Goal: Task Accomplishment & Management: Use online tool/utility

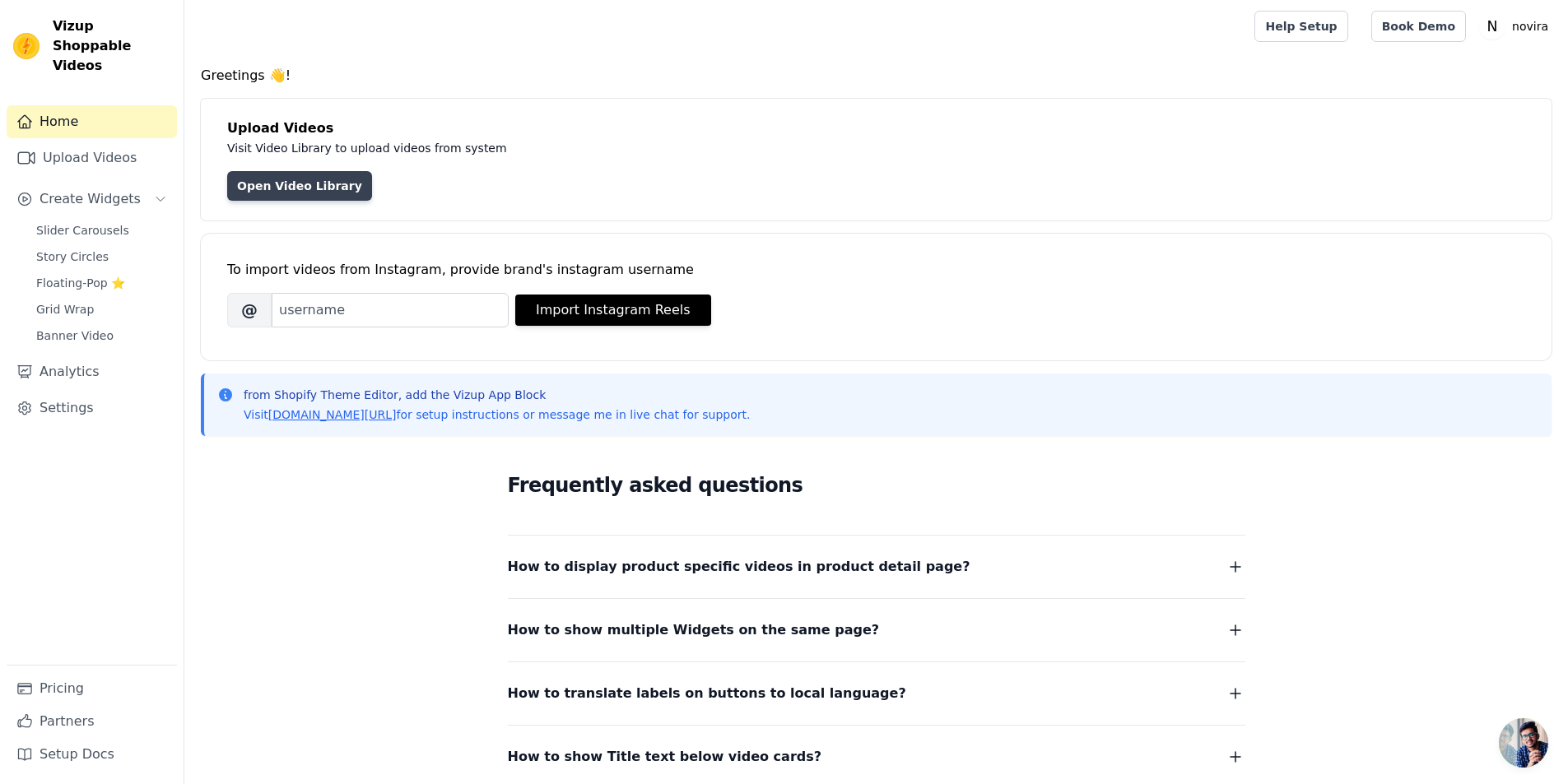
click at [287, 188] on link "Open Video Library" at bounding box center [299, 186] width 145 height 30
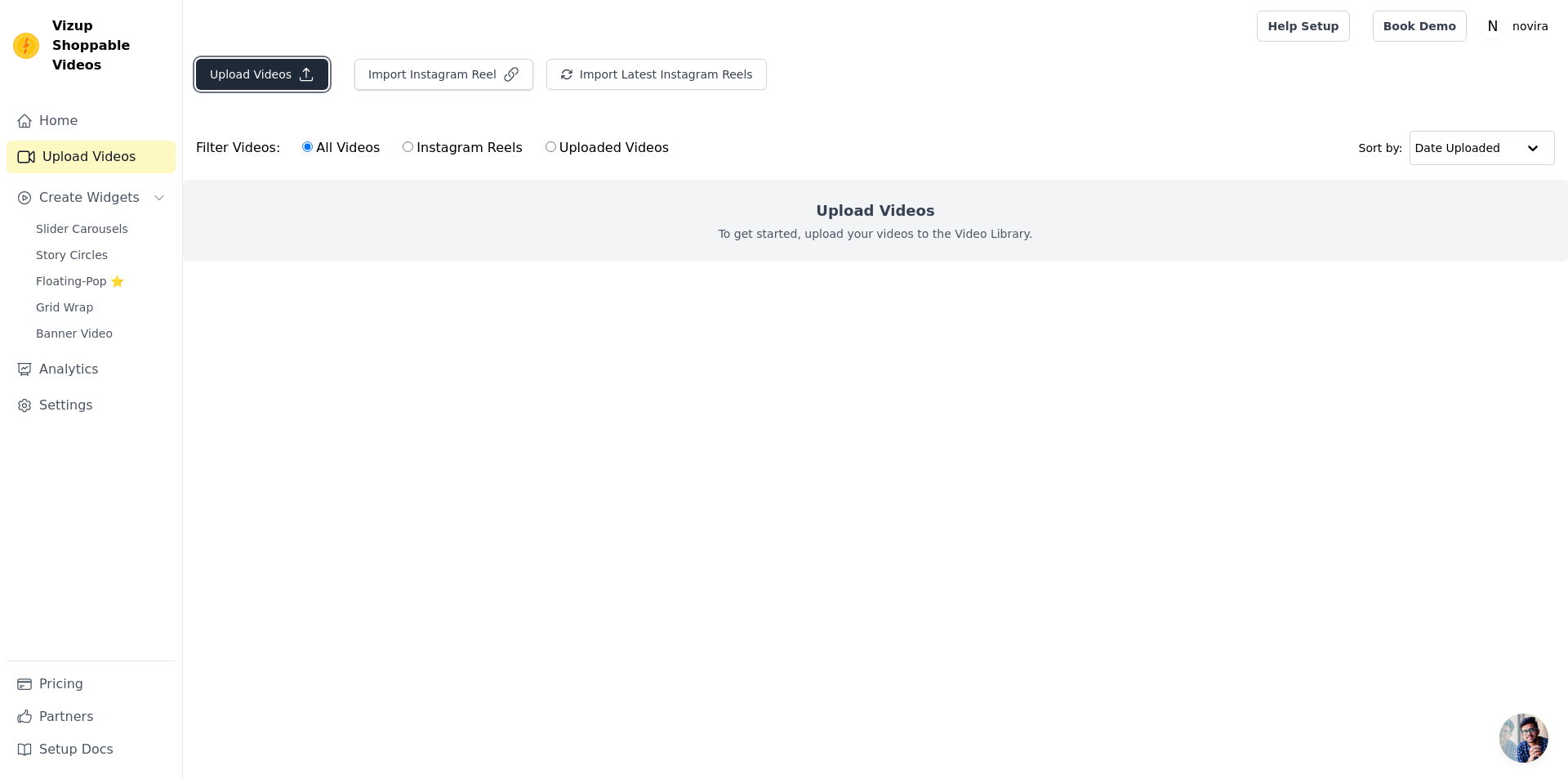
click at [287, 82] on button "Upload Videos" at bounding box center [262, 74] width 132 height 31
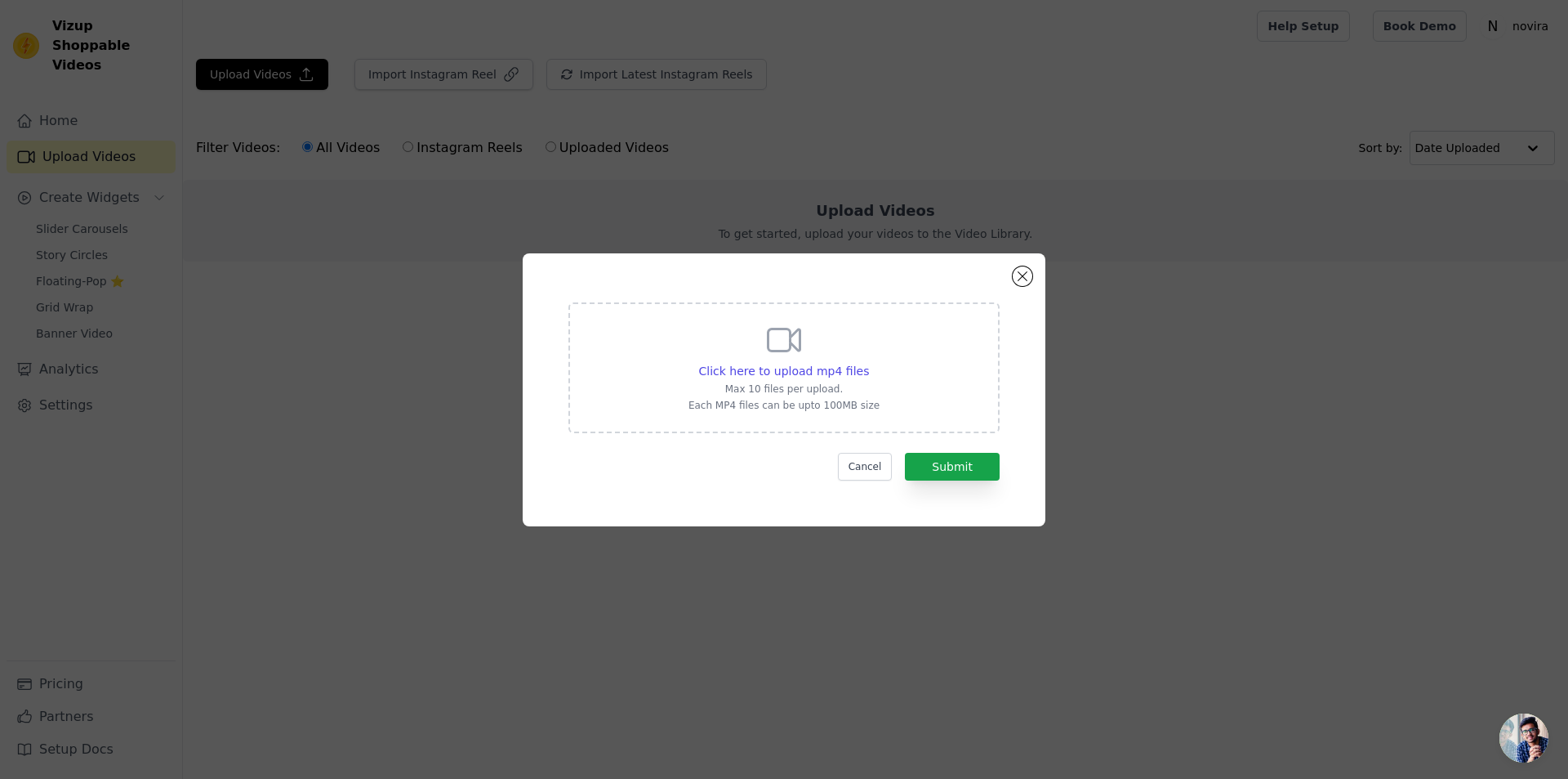
click at [861, 383] on p "Max 10 files per upload." at bounding box center [784, 388] width 191 height 13
click at [869, 363] on input "Click here to upload mp4 files Max 10 files per upload. Each MP4 files can be u…" at bounding box center [869, 362] width 1 height 1
type input "C:\fakepath\0813 (2).mp4"
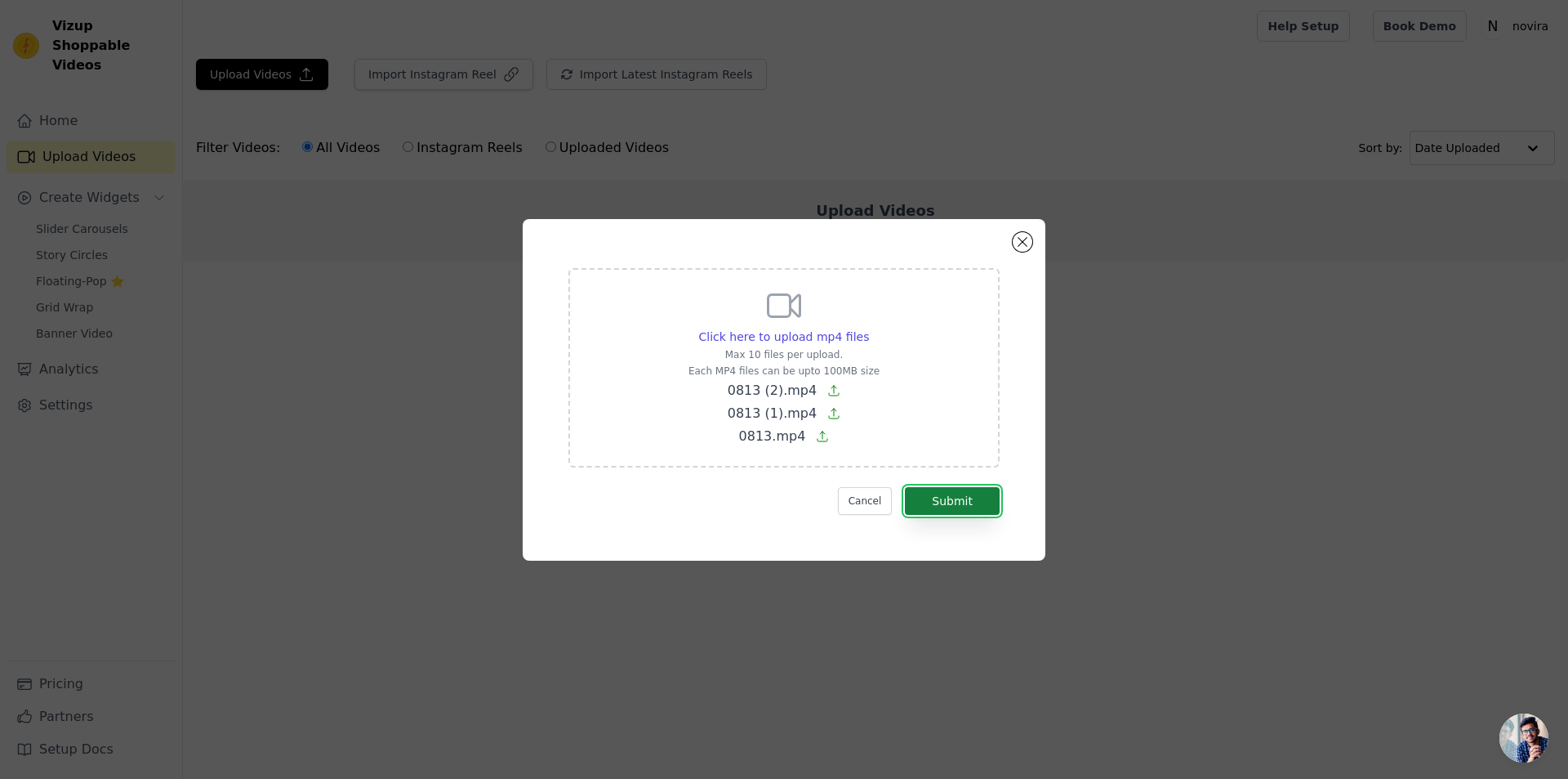
click at [981, 498] on button "Submit" at bounding box center [952, 500] width 95 height 27
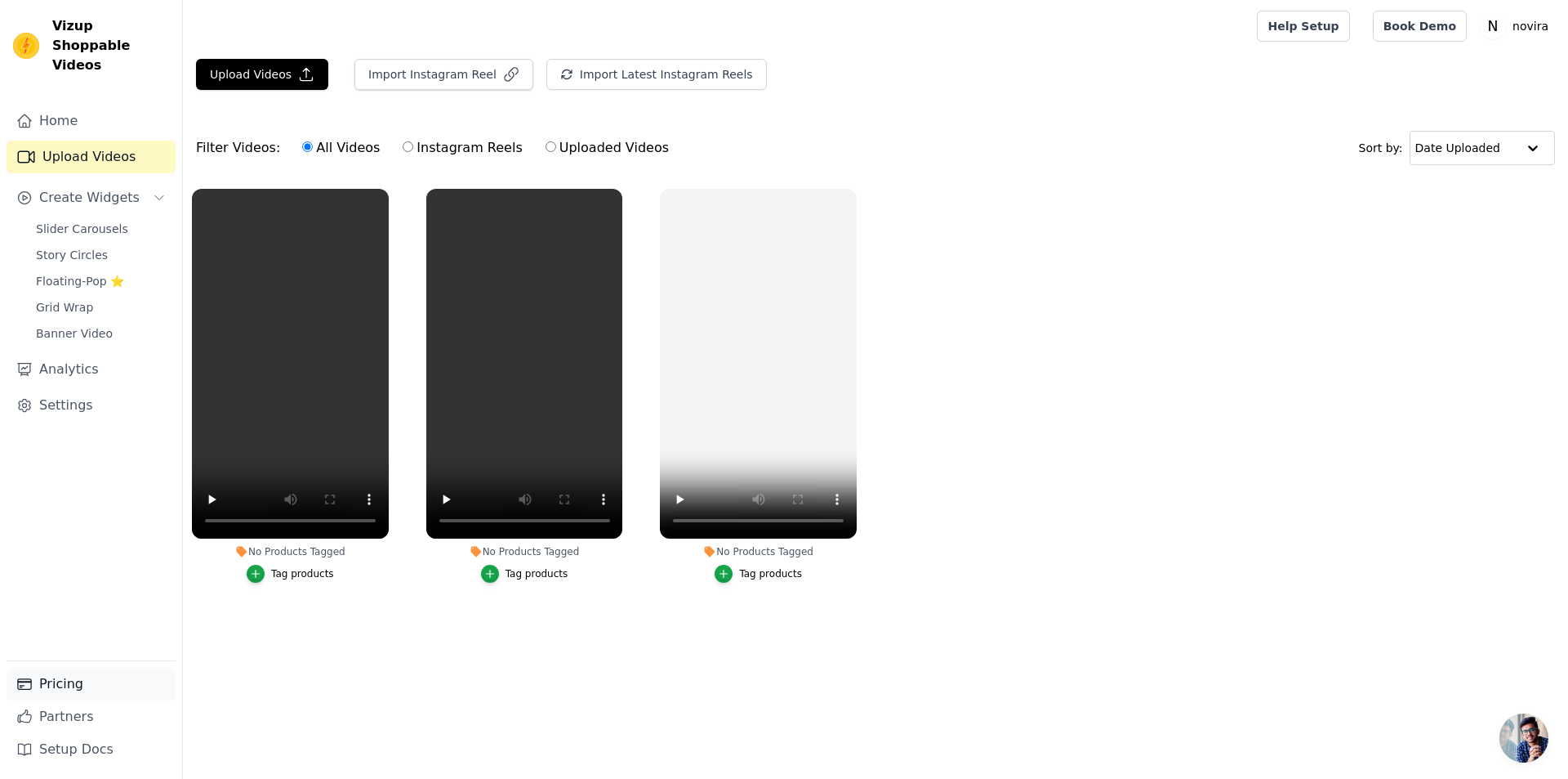
click at [103, 687] on link "Pricing" at bounding box center [91, 683] width 169 height 32
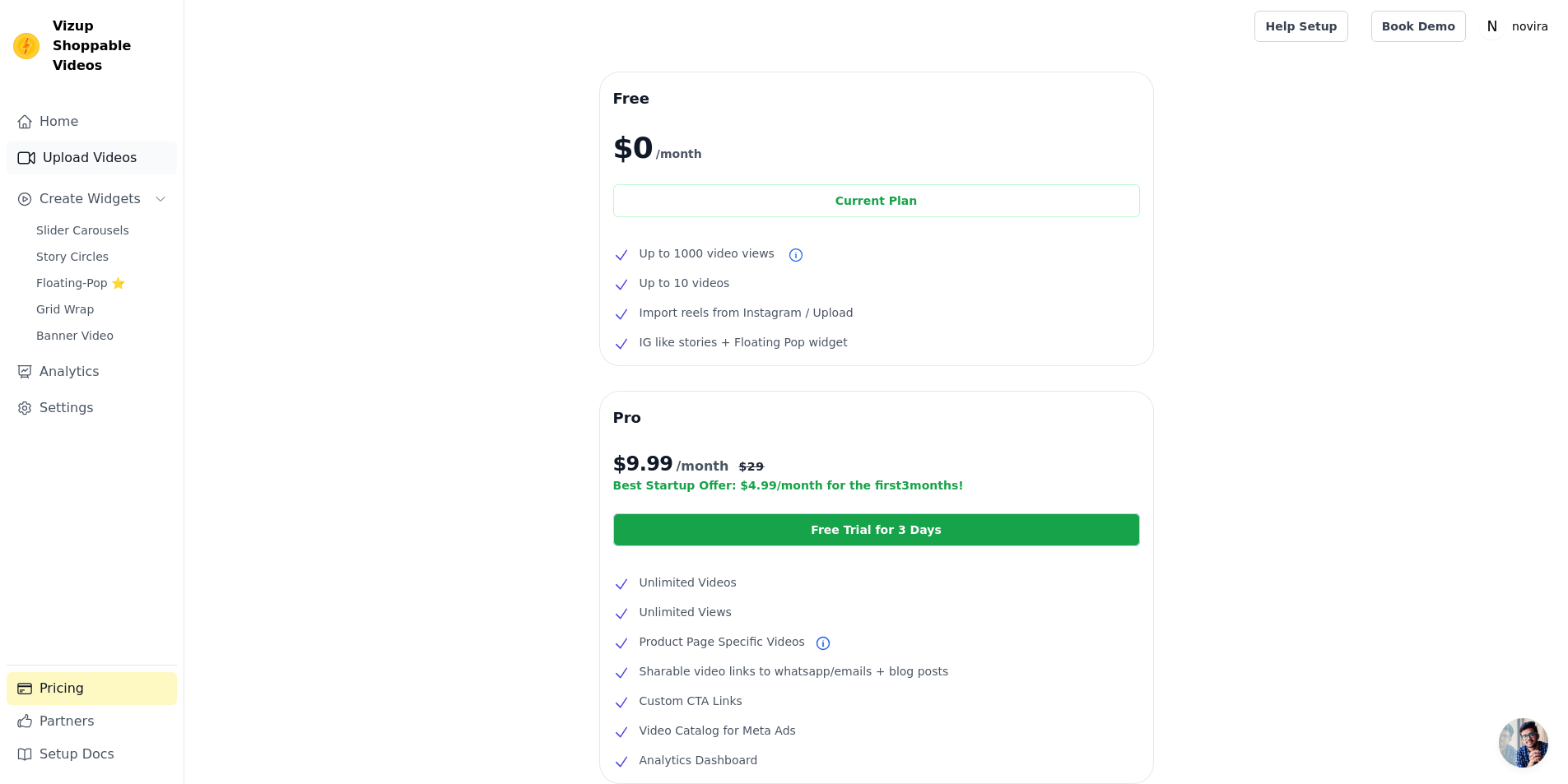
click at [61, 146] on link "Upload Videos" at bounding box center [92, 157] width 170 height 32
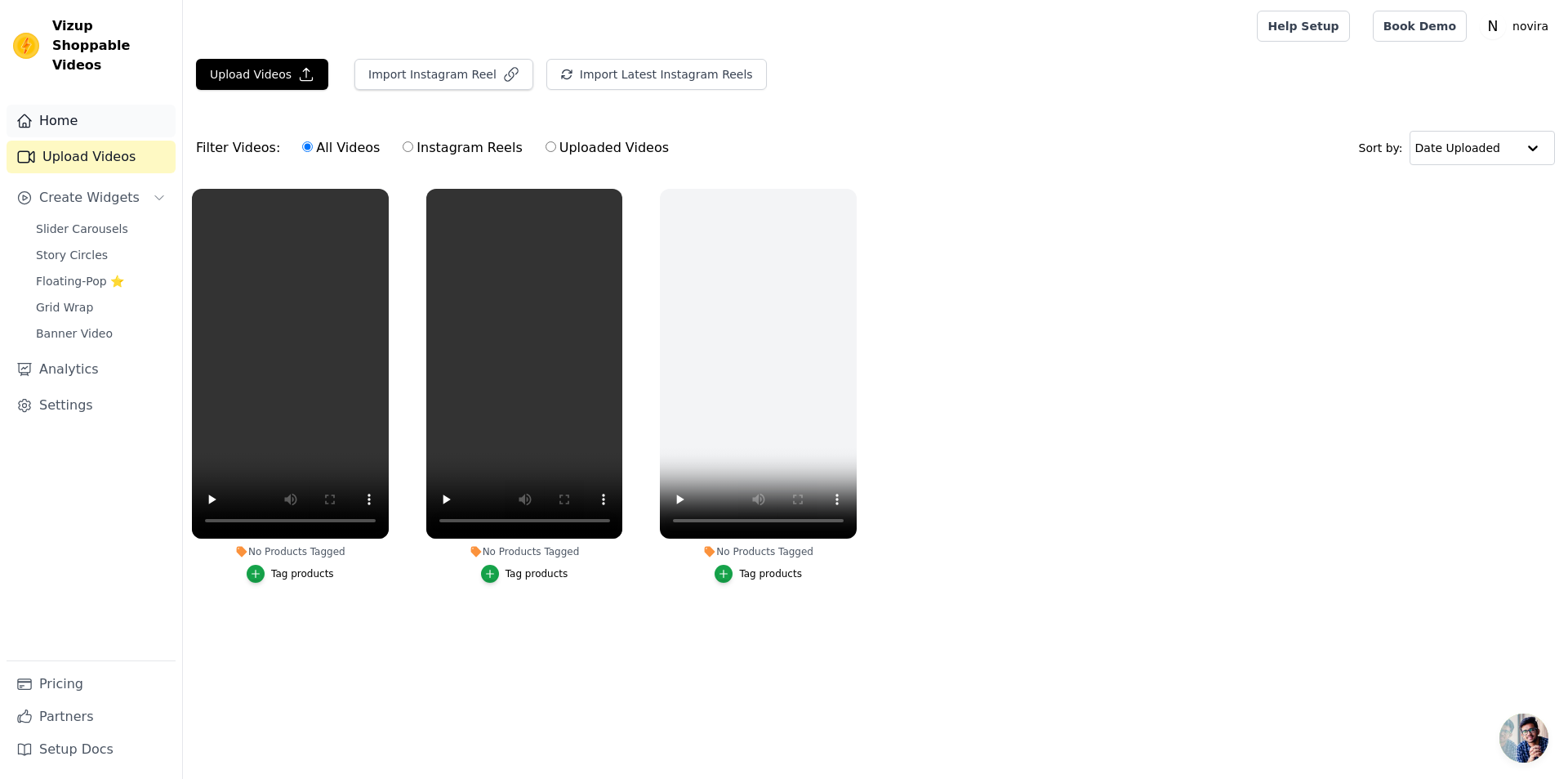
click at [60, 105] on link "Home" at bounding box center [91, 120] width 169 height 32
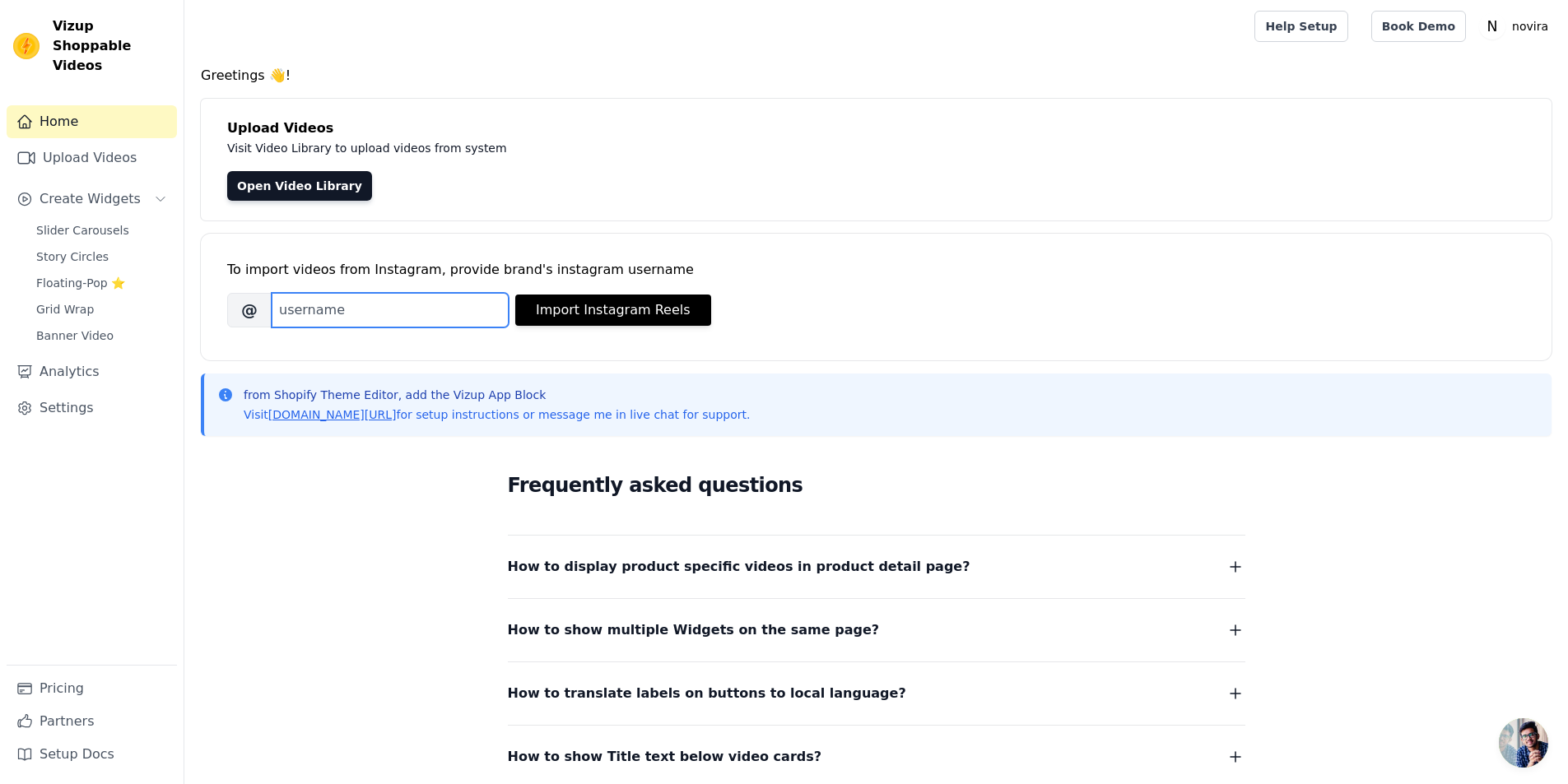
click at [379, 317] on input "Brand's Instagram Username" at bounding box center [390, 310] width 237 height 34
click at [1498, 28] on text "N" at bounding box center [1492, 26] width 11 height 17
click at [1438, 129] on link "Sign out" at bounding box center [1475, 128] width 158 height 30
